Goal: Obtain resource: Download file/media

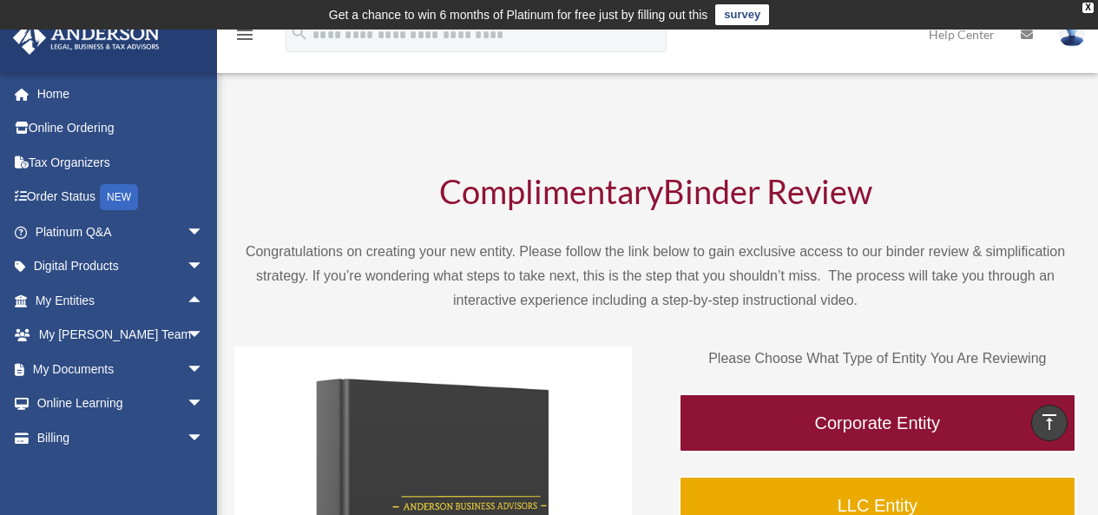
scroll to position [789, 0]
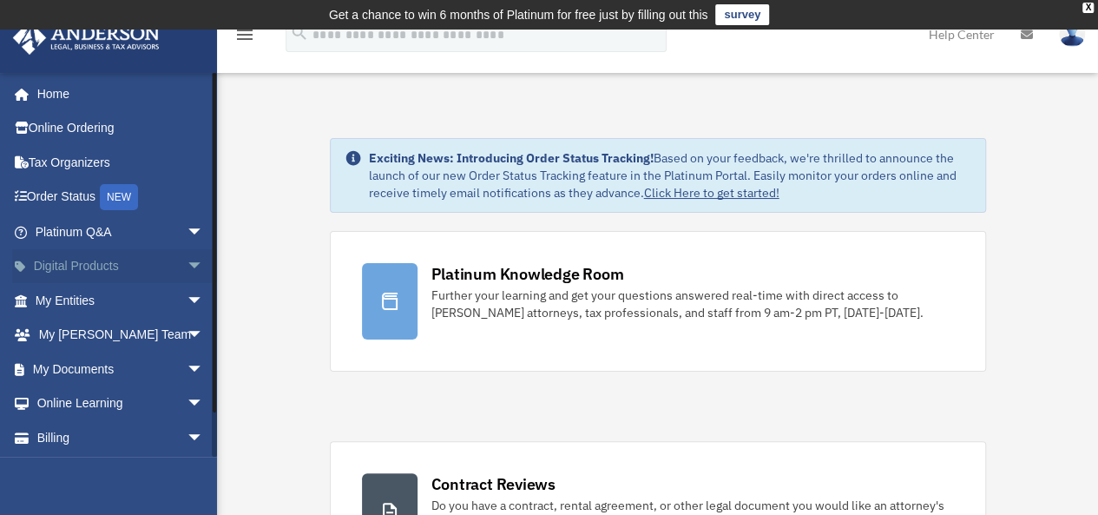
click at [187, 261] on span "arrow_drop_down" at bounding box center [204, 267] width 35 height 36
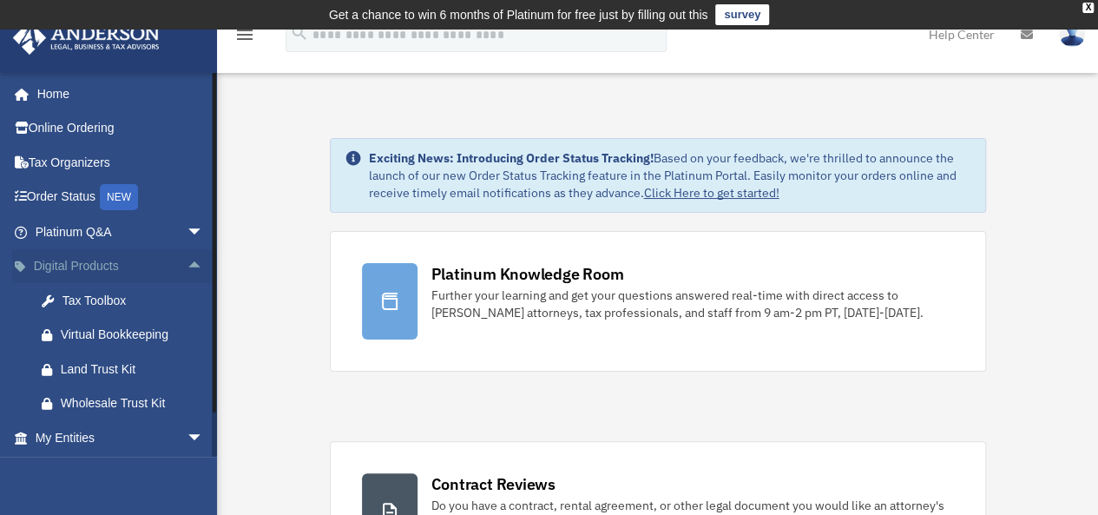
click at [187, 261] on span "arrow_drop_up" at bounding box center [204, 267] width 35 height 36
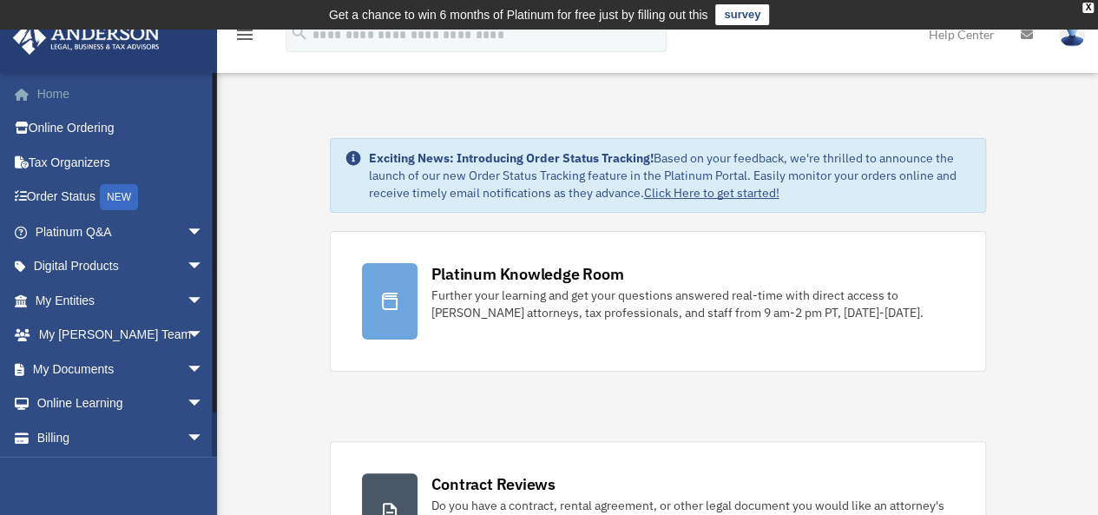
click at [179, 94] on link "Home" at bounding box center [121, 93] width 218 height 35
click at [37, 90] on link "Home" at bounding box center [121, 93] width 218 height 35
click at [187, 298] on span "arrow_drop_down" at bounding box center [204, 301] width 35 height 36
click at [187, 263] on span "arrow_drop_down" at bounding box center [204, 267] width 35 height 36
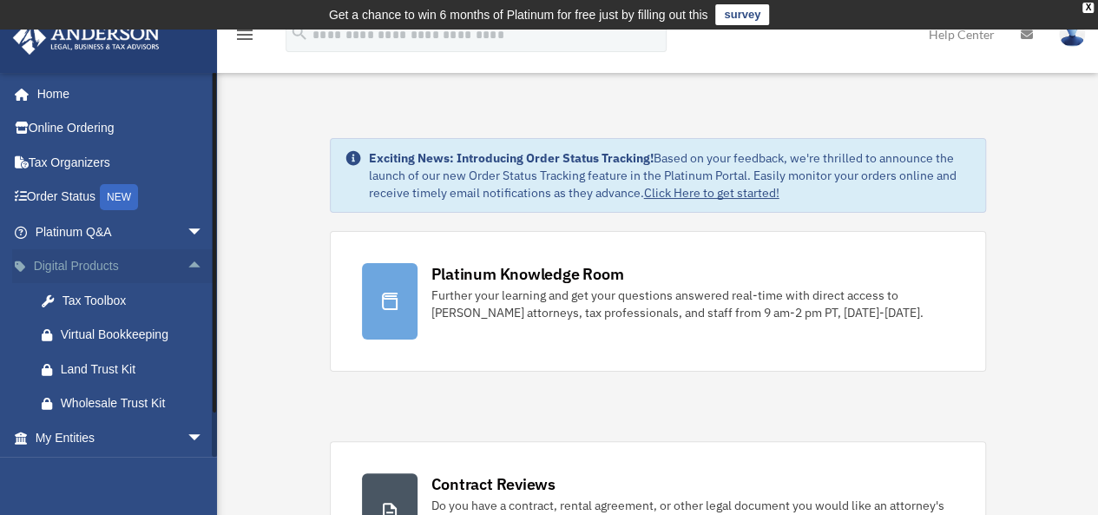
click at [187, 263] on span "arrow_drop_up" at bounding box center [204, 267] width 35 height 36
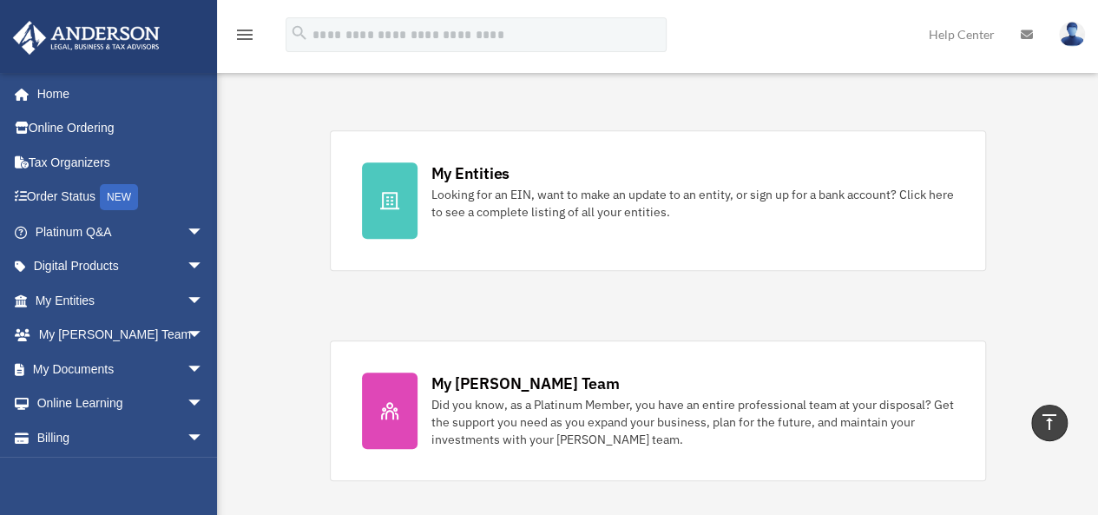
scroll to position [524, 0]
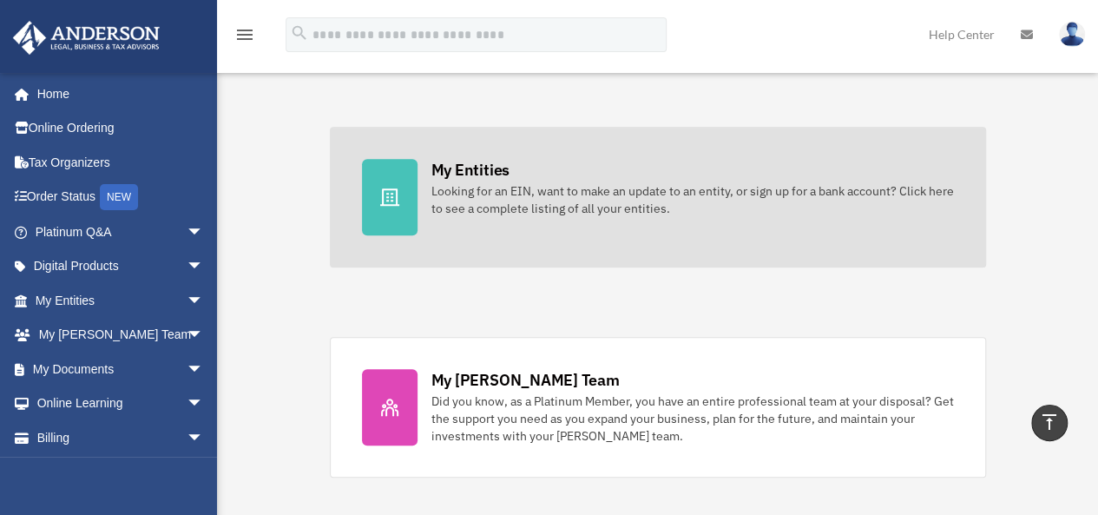
click at [479, 167] on div "My Entities" at bounding box center [470, 170] width 78 height 22
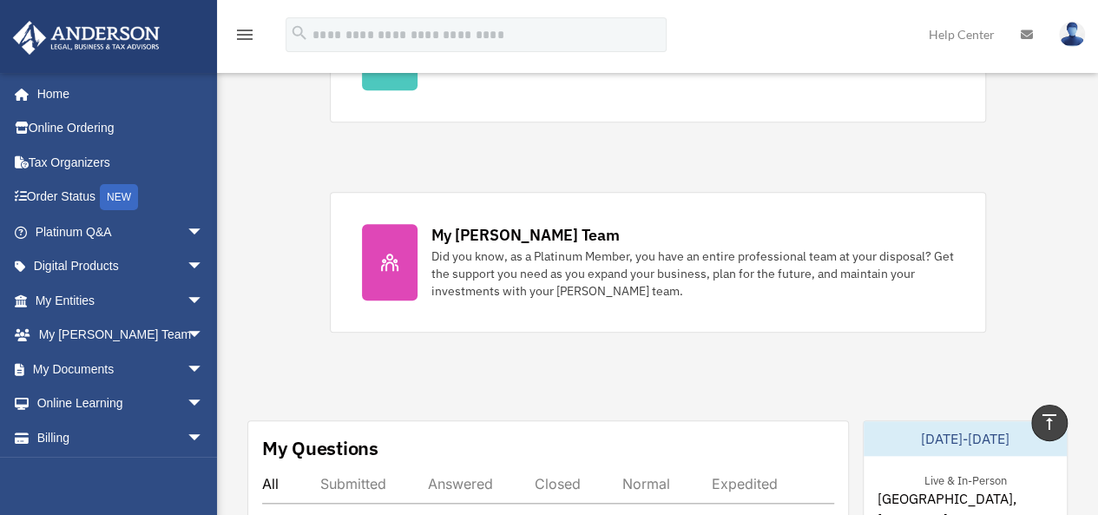
scroll to position [720, 0]
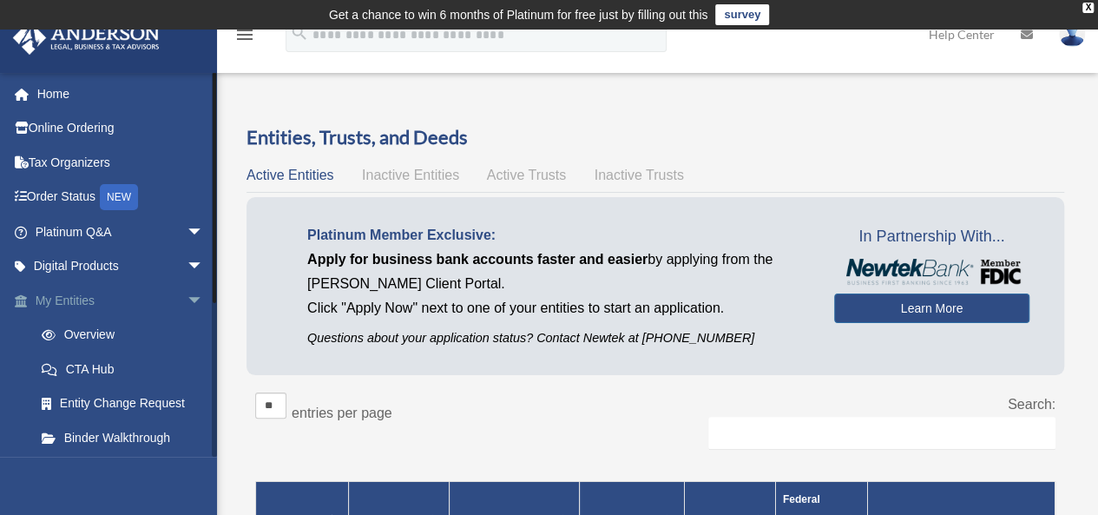
click at [188, 286] on span "arrow_drop_down" at bounding box center [204, 301] width 35 height 36
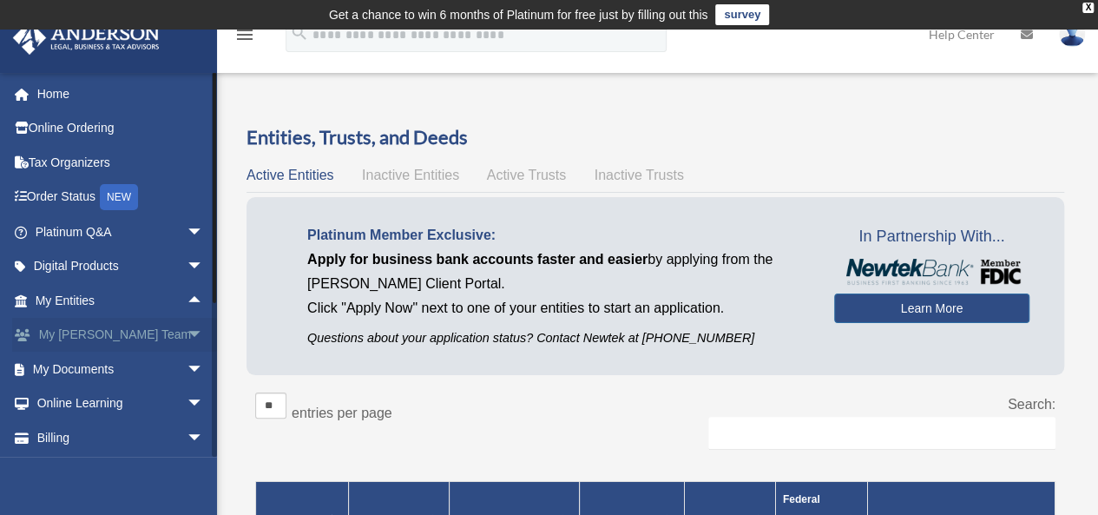
click at [187, 329] on span "arrow_drop_down" at bounding box center [204, 336] width 35 height 36
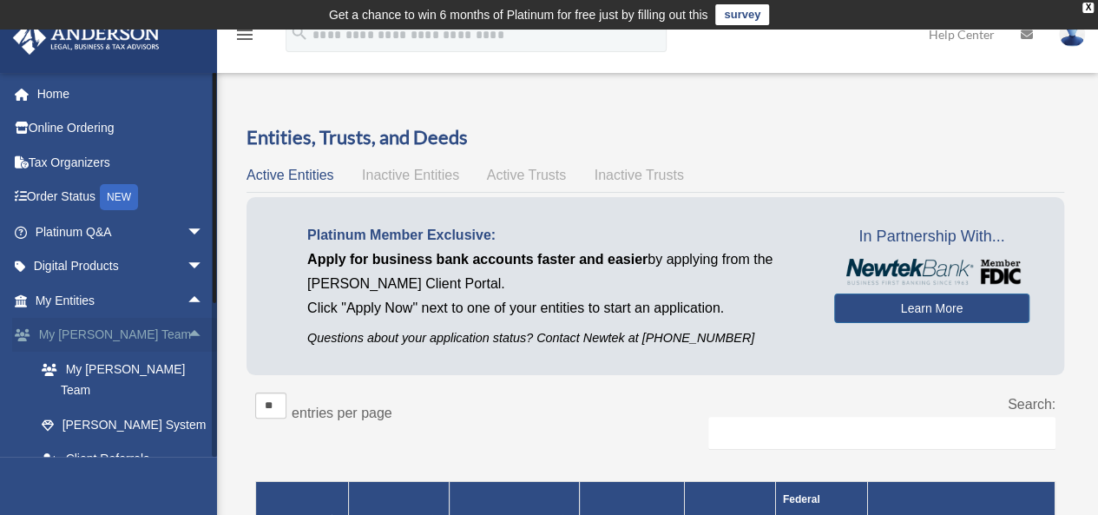
click at [187, 330] on span "arrow_drop_up" at bounding box center [204, 336] width 35 height 36
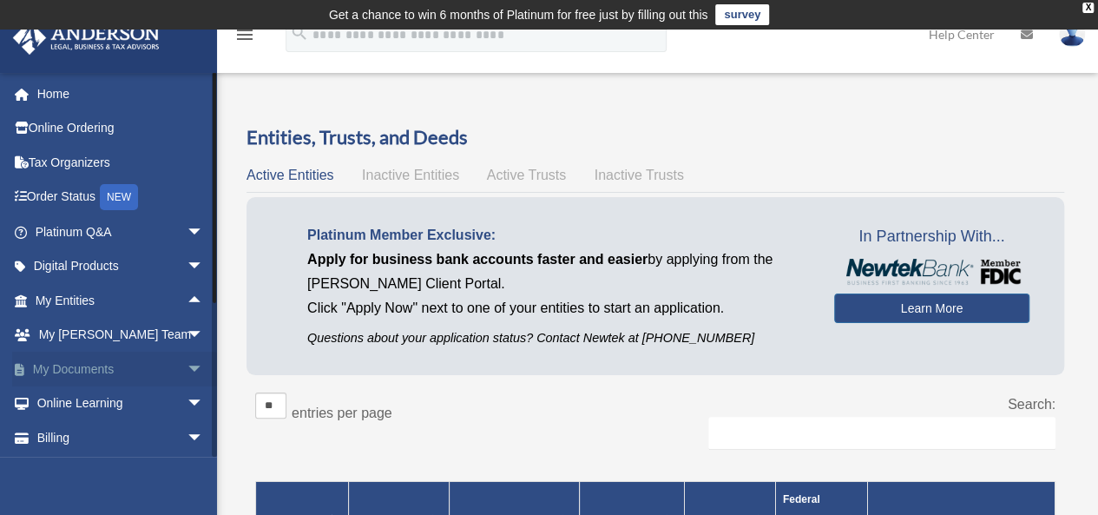
click at [187, 370] on span "arrow_drop_down" at bounding box center [204, 369] width 35 height 36
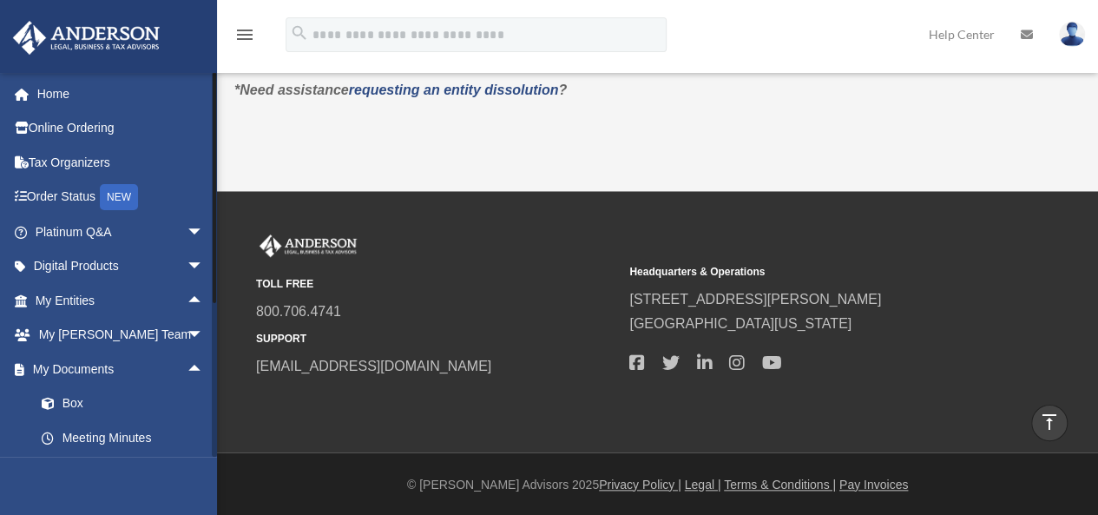
scroll to position [173, 0]
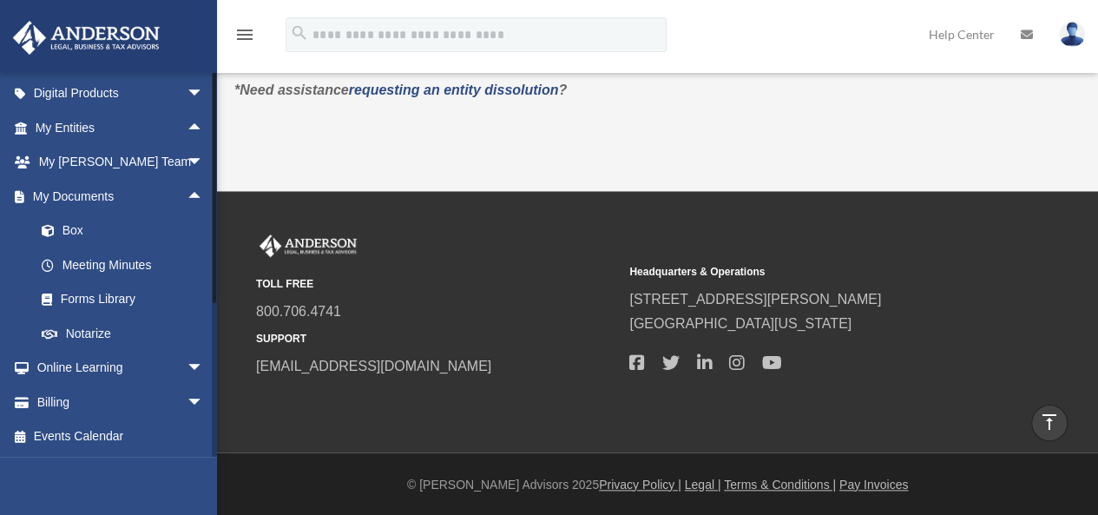
click at [212, 451] on div at bounding box center [214, 264] width 5 height 384
click at [94, 298] on link "Forms Library" at bounding box center [127, 299] width 206 height 35
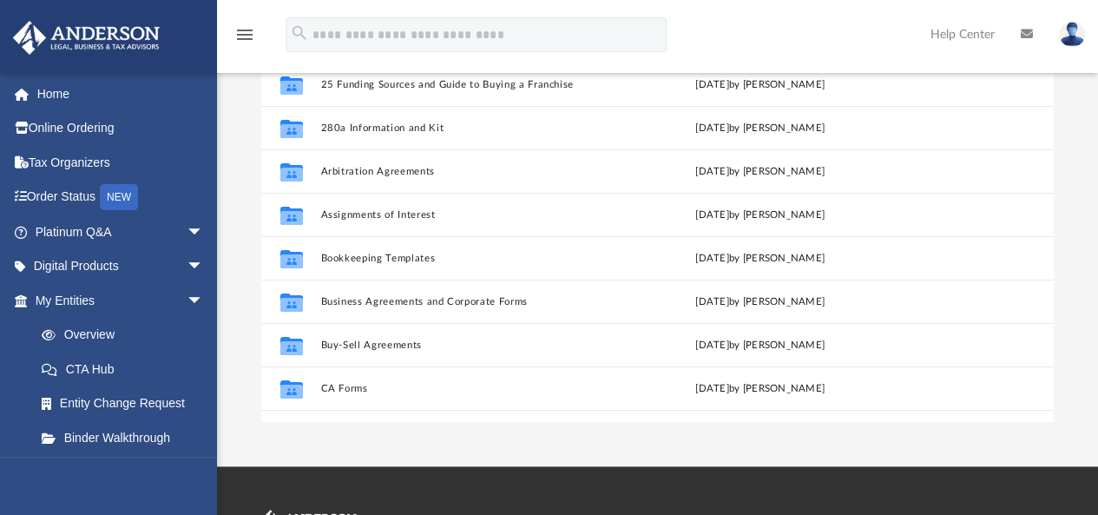
scroll to position [210, 0]
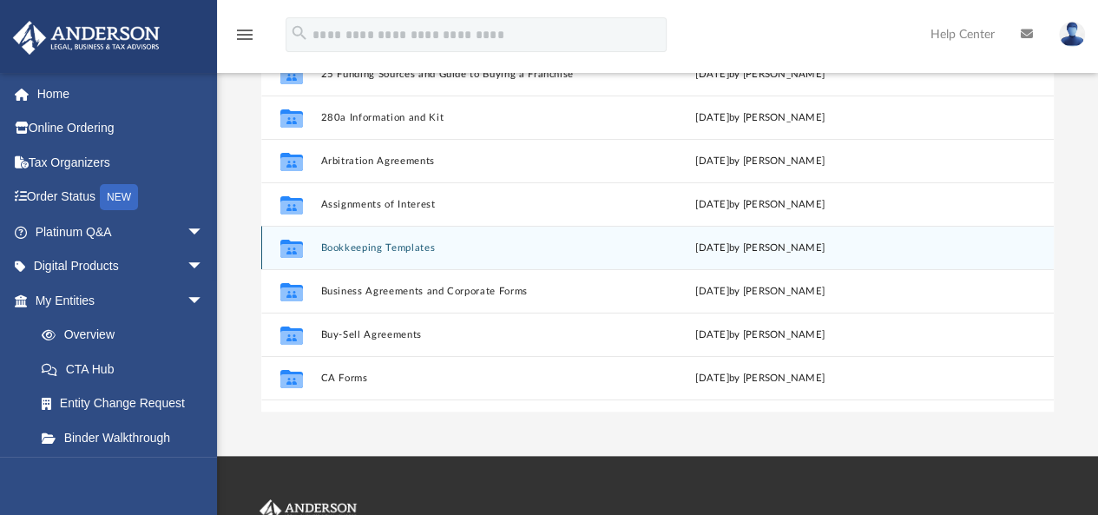
click at [359, 247] on button "Bookkeeping Templates" at bounding box center [464, 247] width 288 height 11
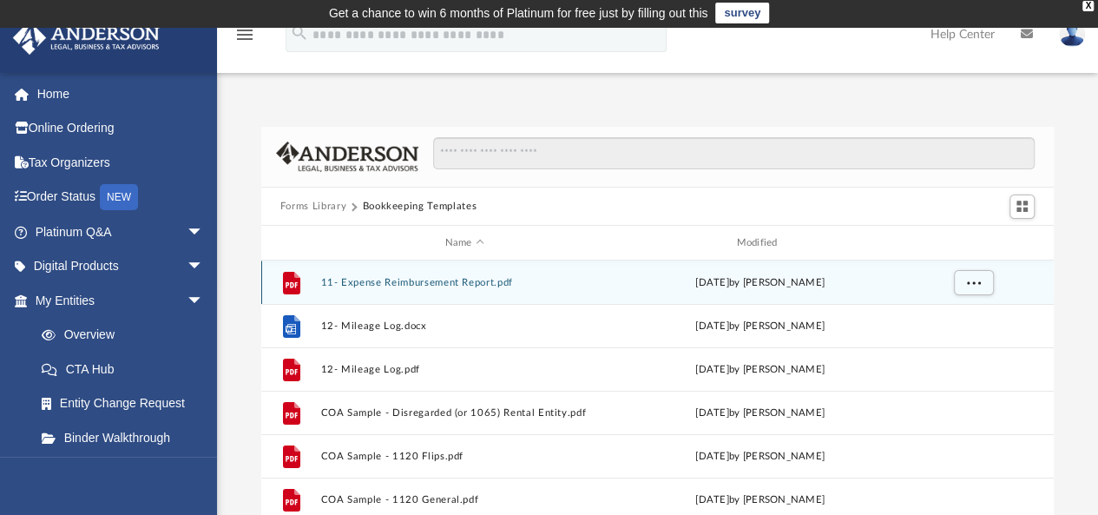
scroll to position [0, 0]
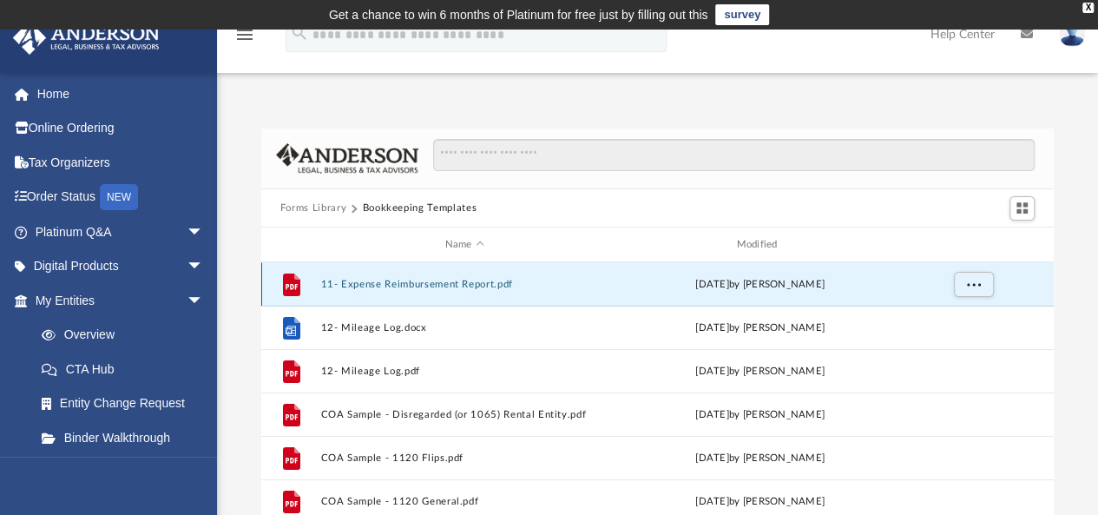
click at [429, 286] on button "11- Expense Reimbursement Report.pdf" at bounding box center [464, 284] width 288 height 11
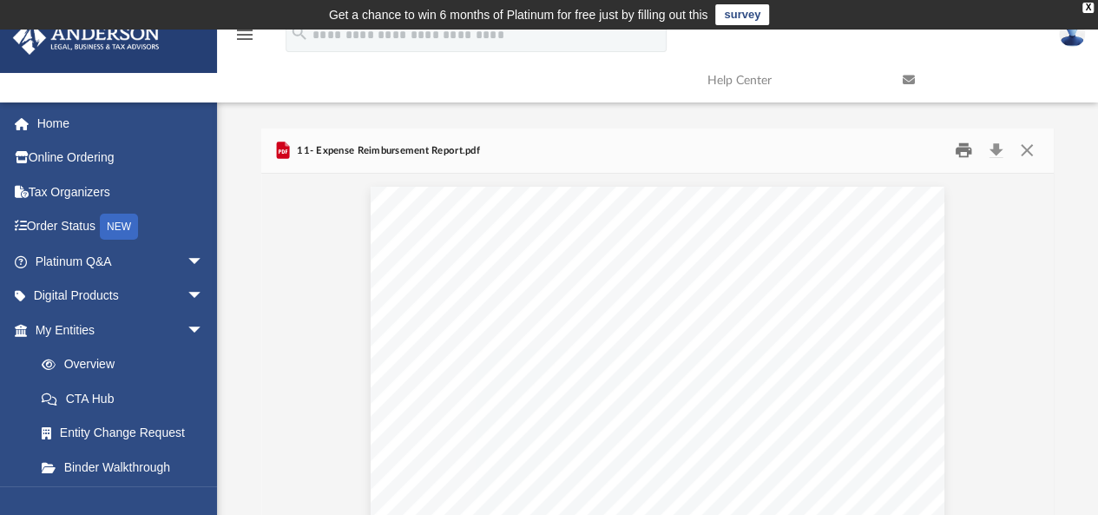
click at [966, 152] on button "Print" at bounding box center [963, 150] width 35 height 27
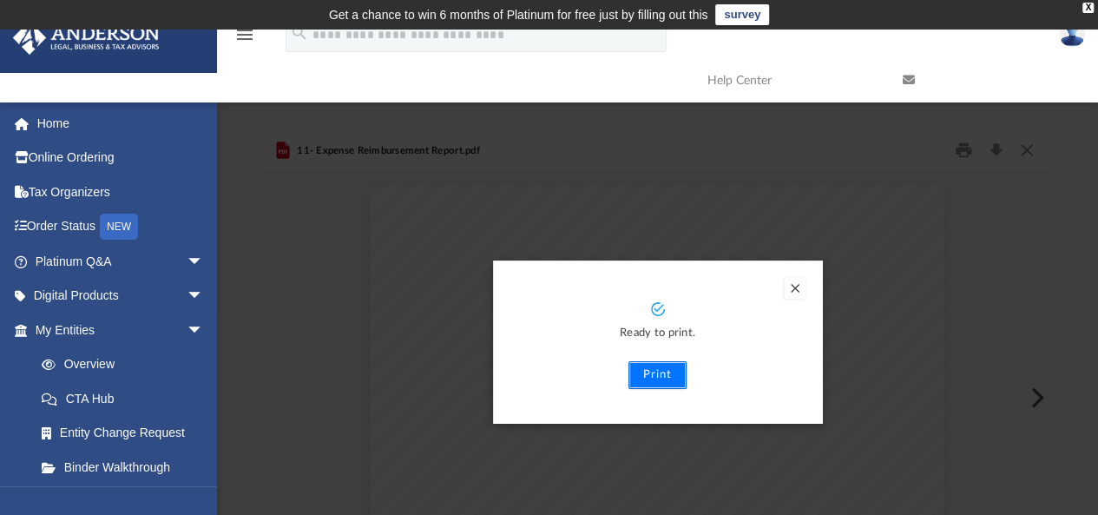
click at [665, 372] on button "Print" at bounding box center [657, 375] width 58 height 28
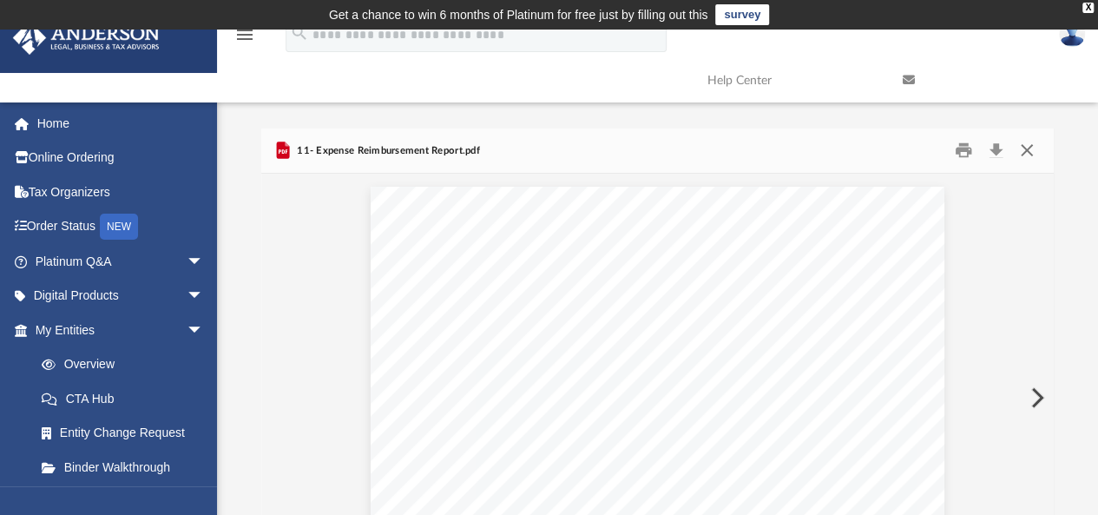
click at [1022, 143] on button "Close" at bounding box center [1026, 150] width 31 height 27
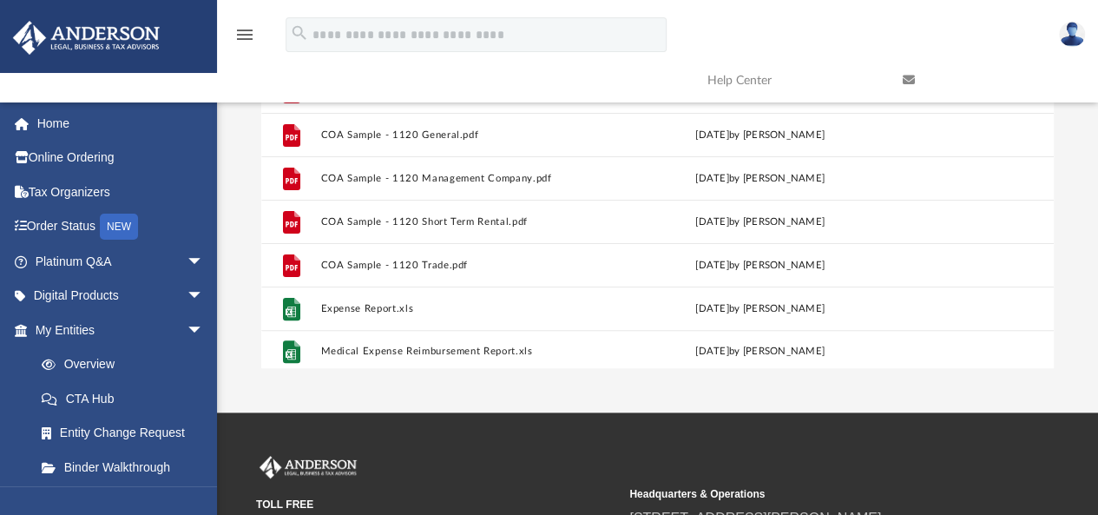
scroll to position [116, 0]
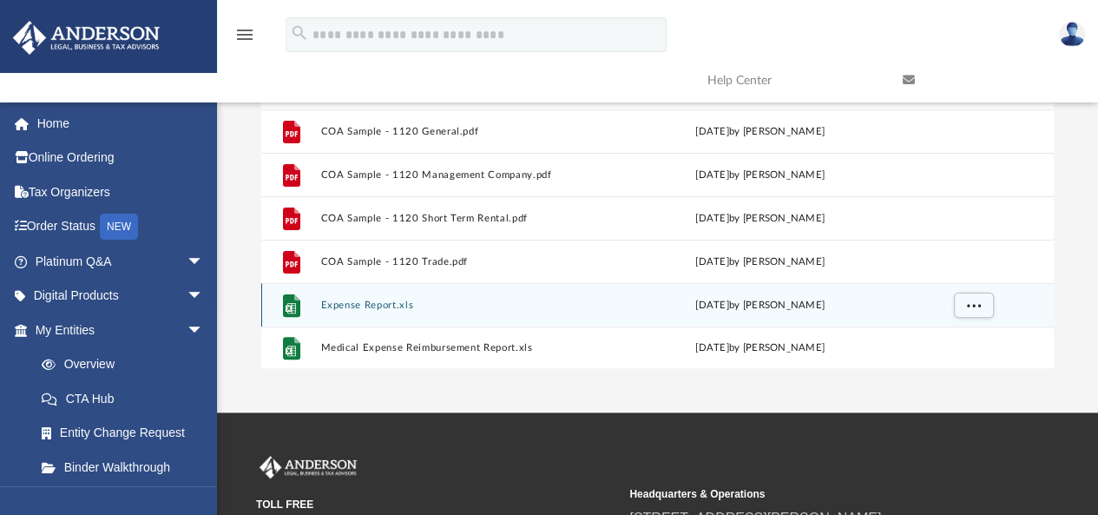
click at [358, 301] on button "Expense Report.xls" at bounding box center [464, 304] width 288 height 11
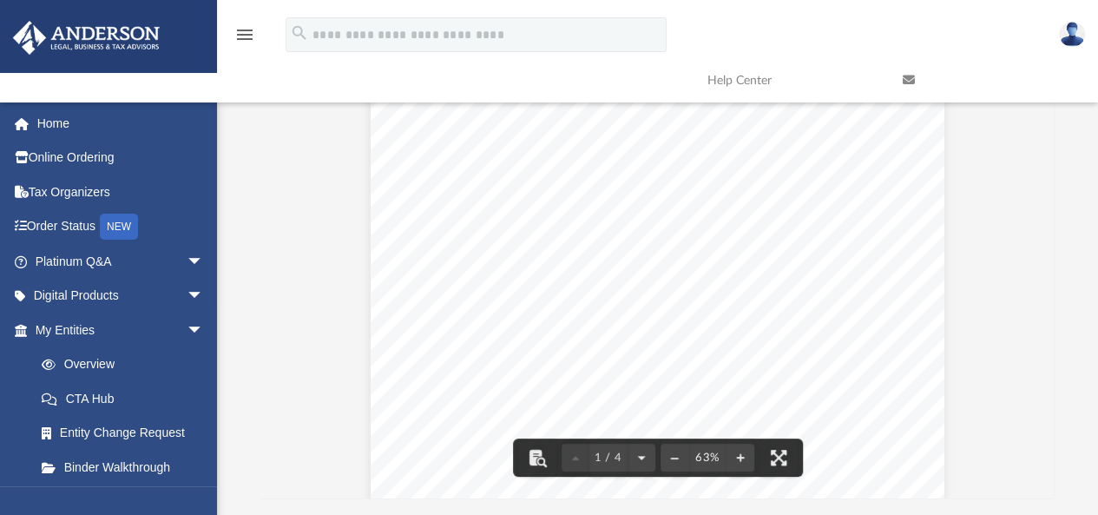
scroll to position [0, 0]
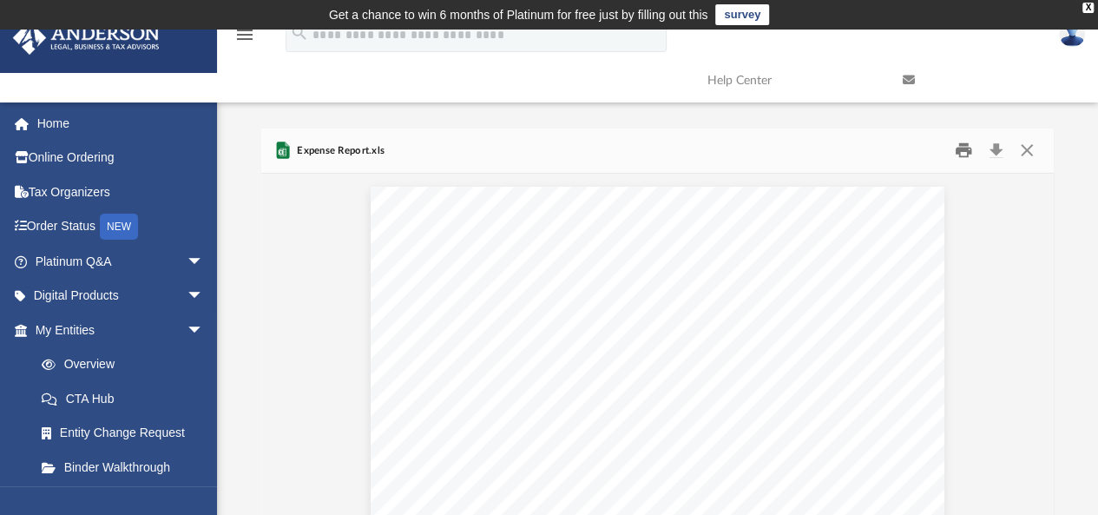
click at [964, 150] on button "Print" at bounding box center [963, 150] width 35 height 27
click at [592, 292] on div "BOSS Expense report Expense Reimbursement Report PURPOSE: Various EMPLOYEE Name…" at bounding box center [658, 408] width 574 height 443
click at [560, 296] on div "BOSS Expense report Expense Reimbursement Report PURPOSE: Various EMPLOYEE Name…" at bounding box center [658, 408] width 574 height 443
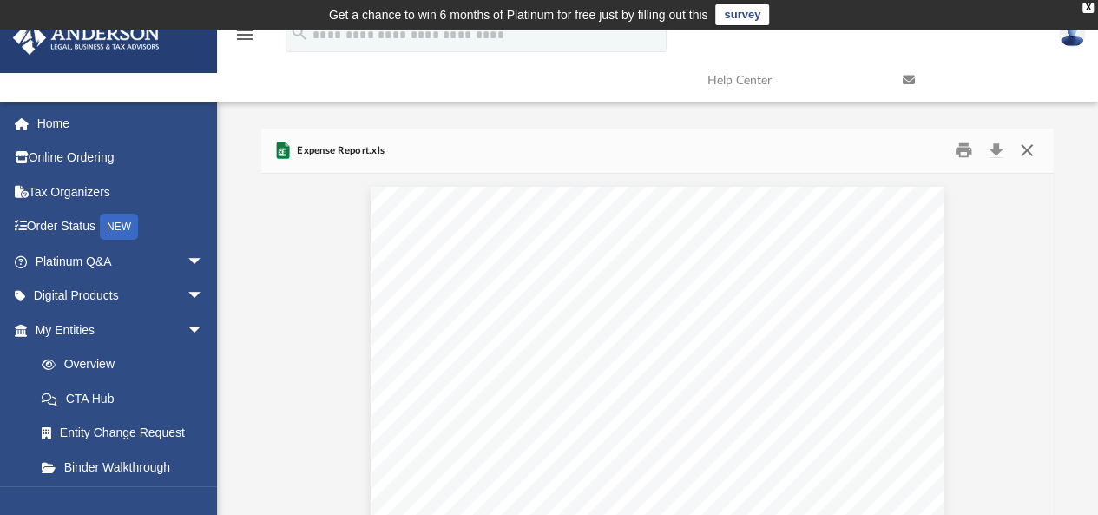
click at [1031, 142] on button "Close" at bounding box center [1026, 150] width 31 height 27
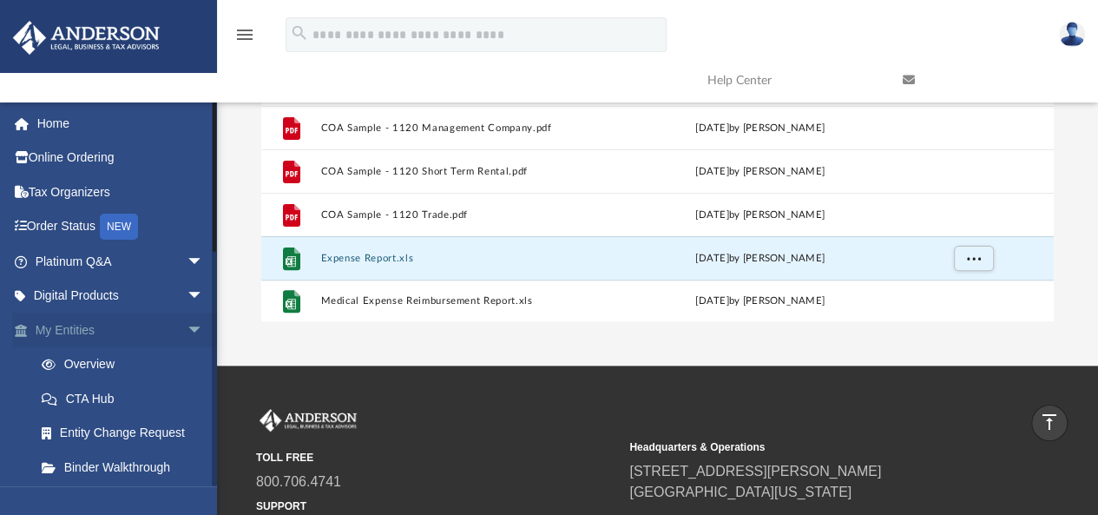
click at [187, 331] on span "arrow_drop_down" at bounding box center [204, 330] width 35 height 36
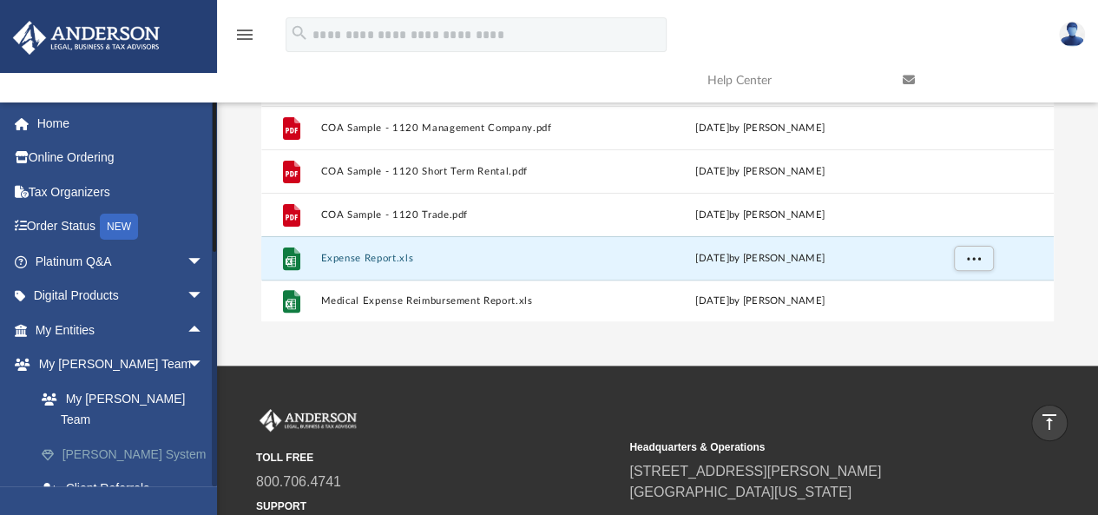
click at [116, 437] on link "[PERSON_NAME] System" at bounding box center [127, 454] width 206 height 35
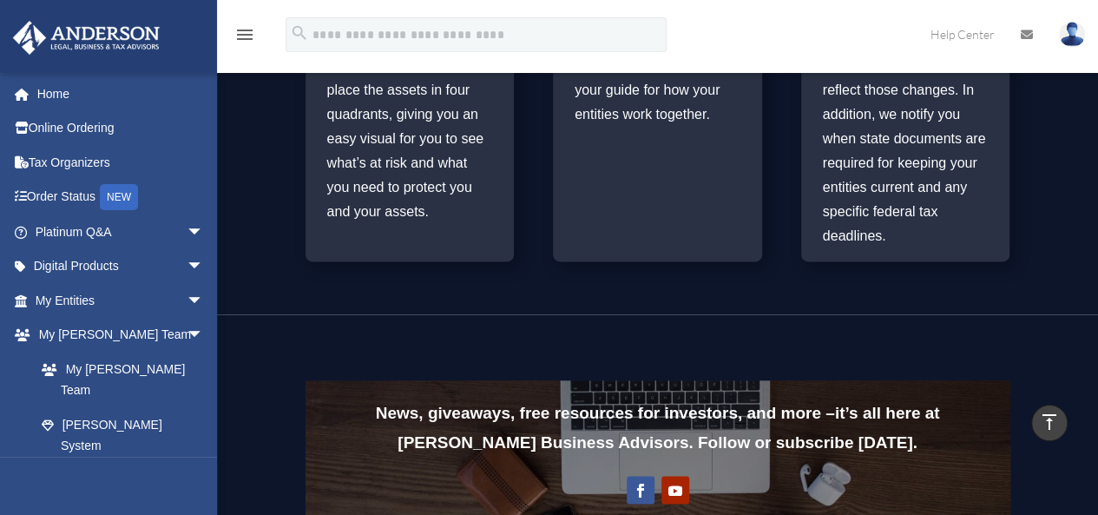
scroll to position [1211, 0]
